Goal: Find specific page/section: Find specific page/section

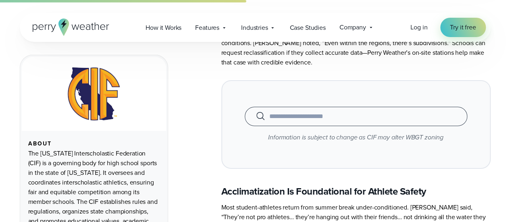
scroll to position [1272, 0]
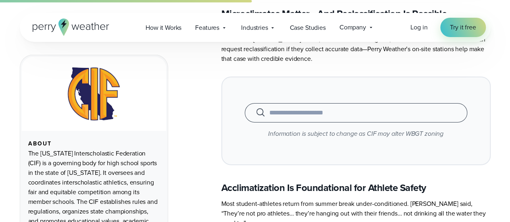
click at [330, 108] on input "text" at bounding box center [356, 113] width 203 height 10
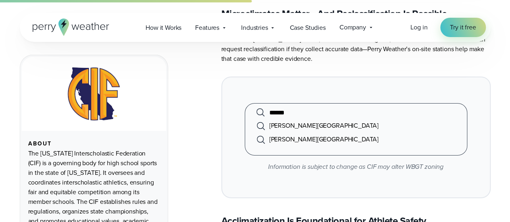
click at [333, 119] on li "[PERSON_NAME][GEOGRAPHIC_DATA]" at bounding box center [356, 126] width 203 height 14
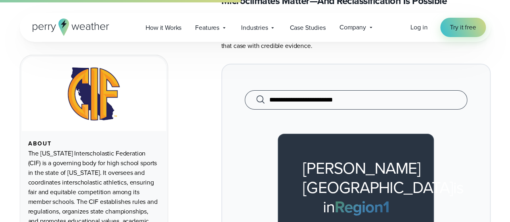
scroll to position [1288, 0]
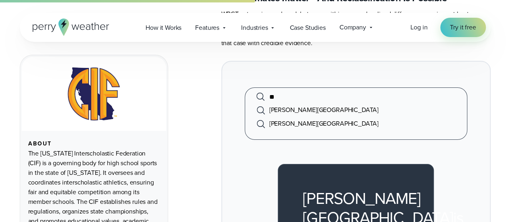
type input "*"
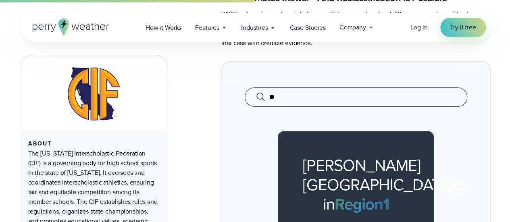
type input "*"
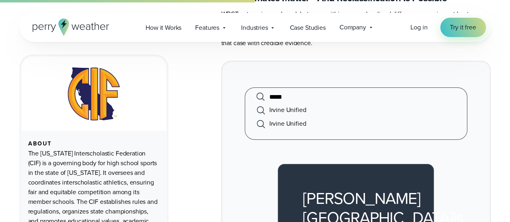
click at [326, 103] on li "Irvine Unified" at bounding box center [356, 110] width 203 height 14
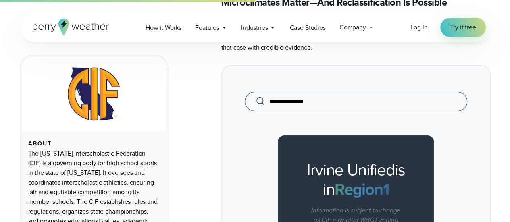
scroll to position [1282, 0]
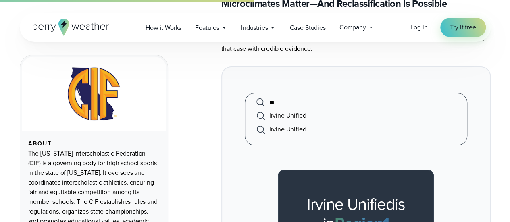
type input "*"
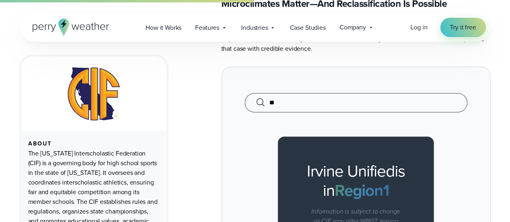
type input "*"
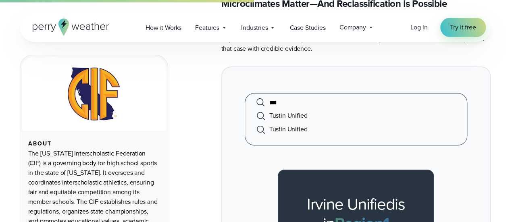
click at [303, 109] on li "Tustin Unified" at bounding box center [356, 116] width 203 height 14
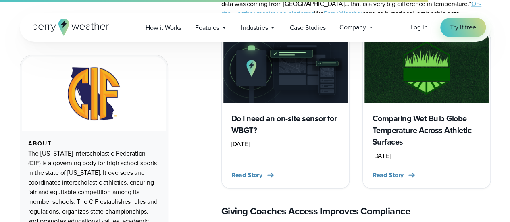
scroll to position [2400, 0]
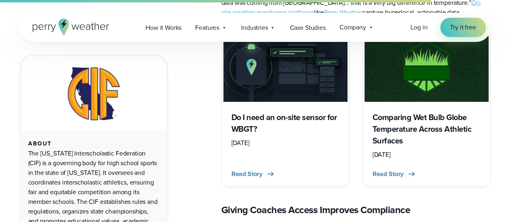
type input "**********"
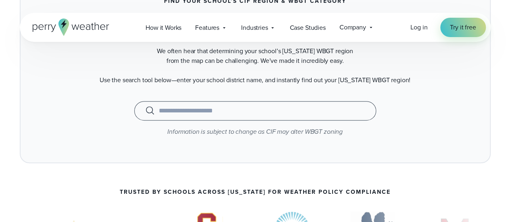
scroll to position [108, 0]
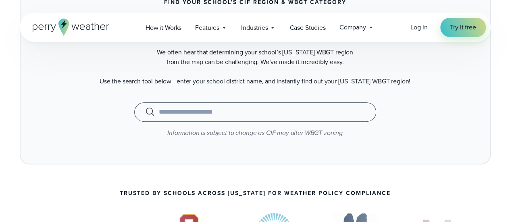
click at [201, 109] on input "text" at bounding box center [255, 112] width 222 height 10
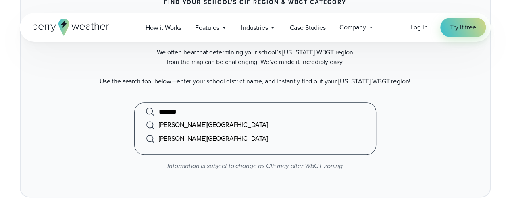
click at [173, 125] on li "[PERSON_NAME][GEOGRAPHIC_DATA]" at bounding box center [255, 125] width 222 height 14
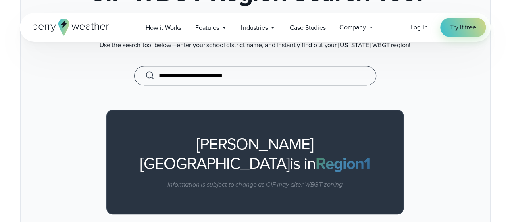
scroll to position [142, 0]
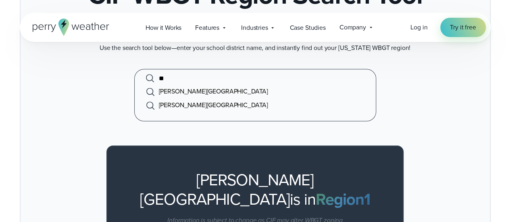
type input "*"
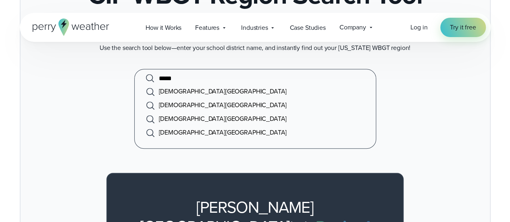
click at [277, 90] on li "[DEMOGRAPHIC_DATA][GEOGRAPHIC_DATA]" at bounding box center [255, 92] width 222 height 14
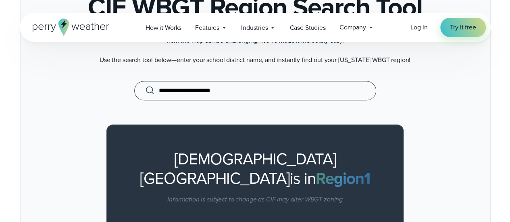
scroll to position [129, 0]
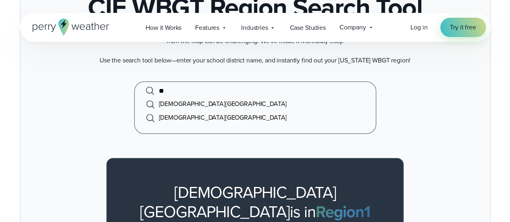
type input "*"
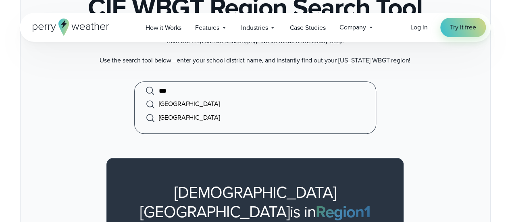
click at [264, 102] on li "[GEOGRAPHIC_DATA]" at bounding box center [255, 104] width 222 height 14
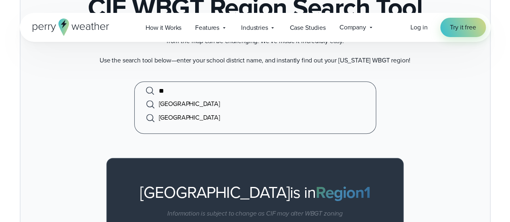
type input "*"
click at [247, 104] on li "Chaffey Joint Union High" at bounding box center [255, 104] width 222 height 14
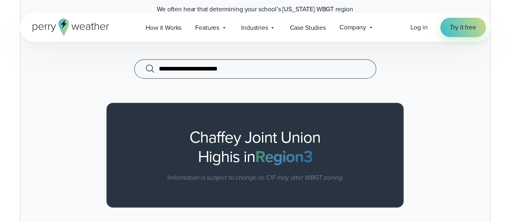
scroll to position [151, 0]
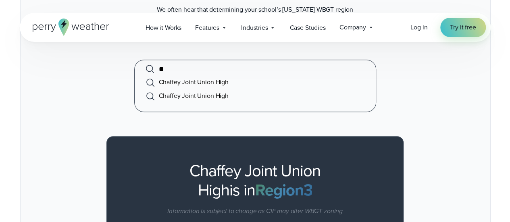
type input "*"
click at [231, 84] on li "Chino Valley Unified" at bounding box center [255, 82] width 222 height 14
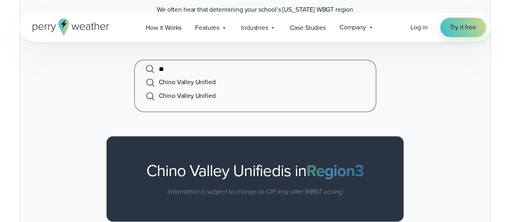
type input "*"
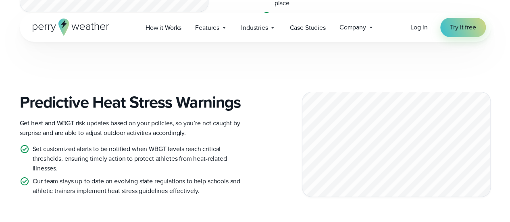
scroll to position [1497, 0]
